Goal: Task Accomplishment & Management: Manage account settings

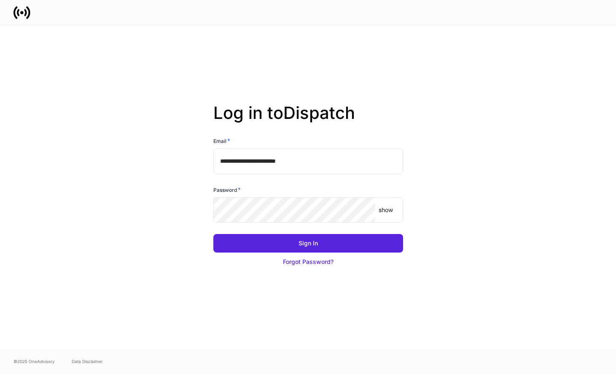
click at [268, 161] on input "**********" at bounding box center [308, 160] width 190 height 25
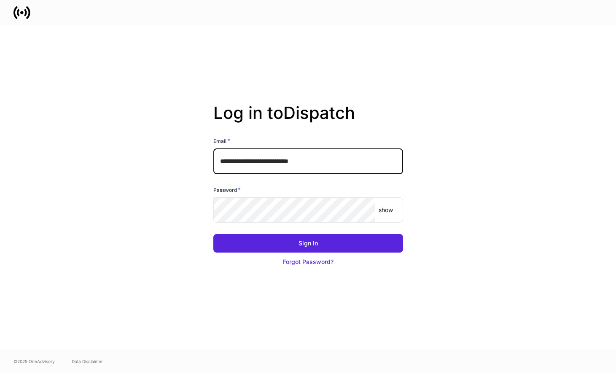
type input "**********"
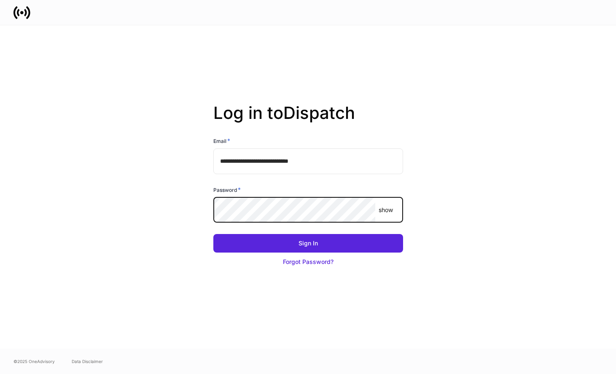
click at [391, 218] on div "show ​" at bounding box center [308, 209] width 190 height 25
click at [391, 217] on div "show ​" at bounding box center [308, 209] width 190 height 25
click at [386, 214] on div "show ​" at bounding box center [308, 209] width 190 height 25
click at [387, 208] on p "show" at bounding box center [386, 210] width 14 height 8
click at [213, 234] on button "Sign In" at bounding box center [308, 243] width 190 height 19
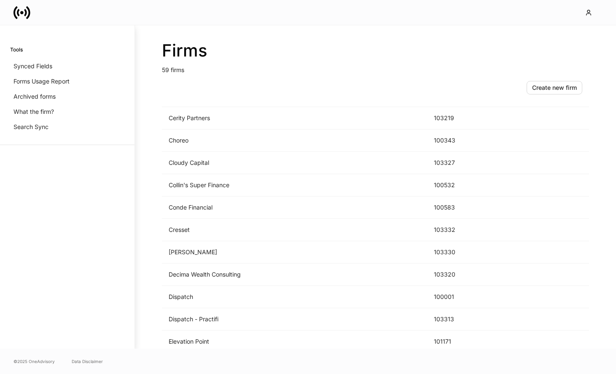
scroll to position [389, 0]
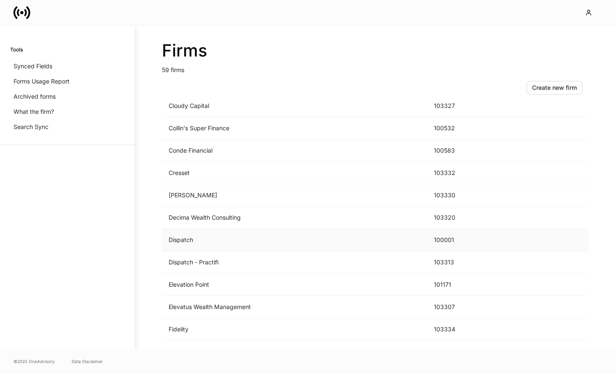
click at [264, 236] on td "Dispatch" at bounding box center [294, 240] width 265 height 22
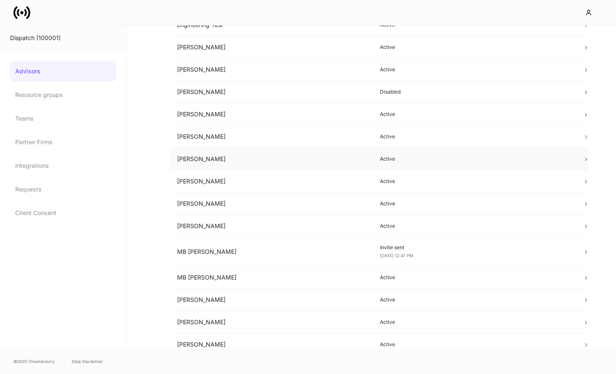
scroll to position [307, 0]
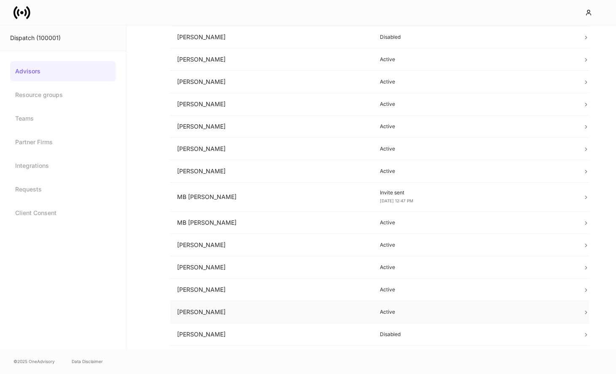
click at [270, 305] on td "Peter Gonzalez" at bounding box center [271, 312] width 203 height 22
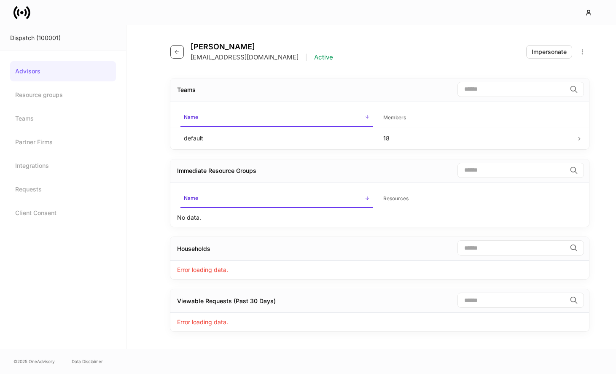
click at [173, 57] on button "button" at bounding box center [176, 51] width 13 height 13
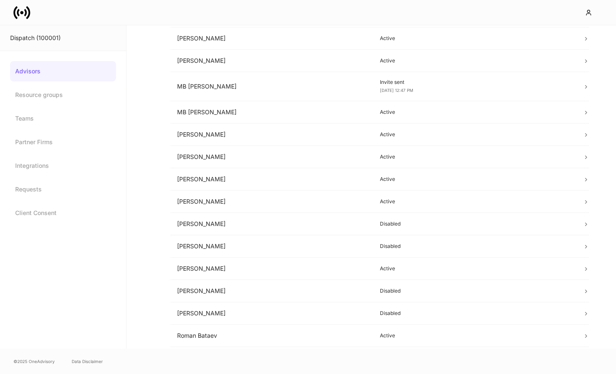
scroll to position [393, 0]
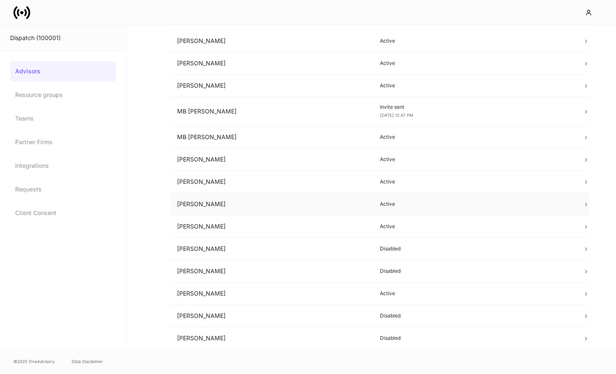
click at [248, 207] on td "Peter Gonzalez" at bounding box center [271, 204] width 203 height 22
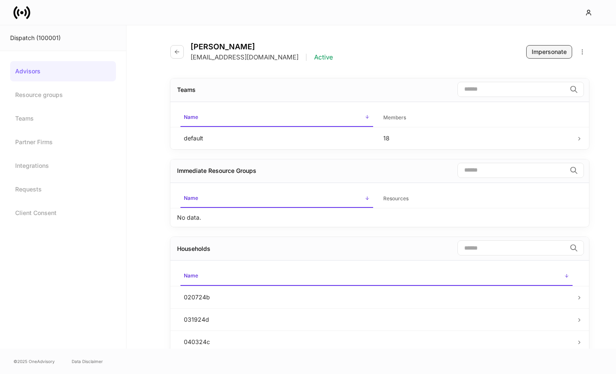
click at [549, 54] on div "Impersonate" at bounding box center [549, 52] width 35 height 8
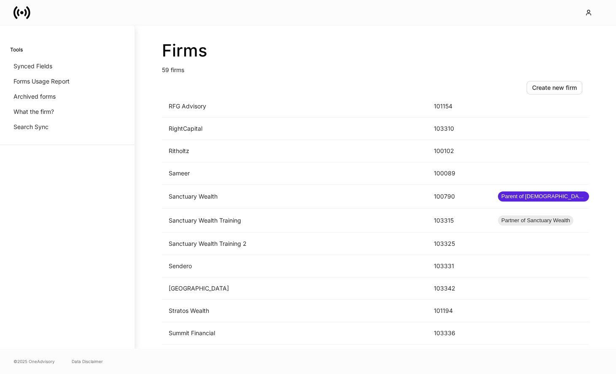
scroll to position [1087, 0]
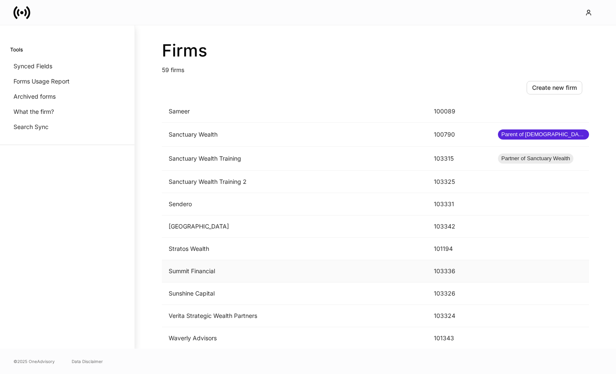
click at [273, 274] on td "Summit Financial" at bounding box center [294, 271] width 265 height 22
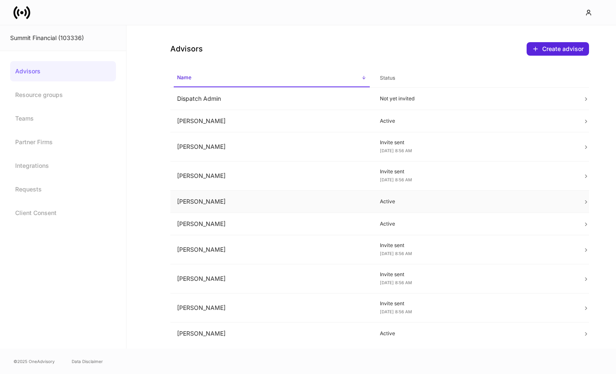
click at [275, 206] on td "[PERSON_NAME]" at bounding box center [271, 202] width 203 height 22
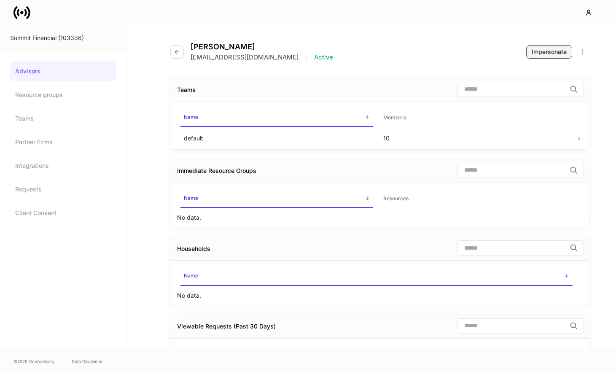
click at [542, 53] on div "Impersonate" at bounding box center [549, 52] width 35 height 8
